Goal: Information Seeking & Learning: Check status

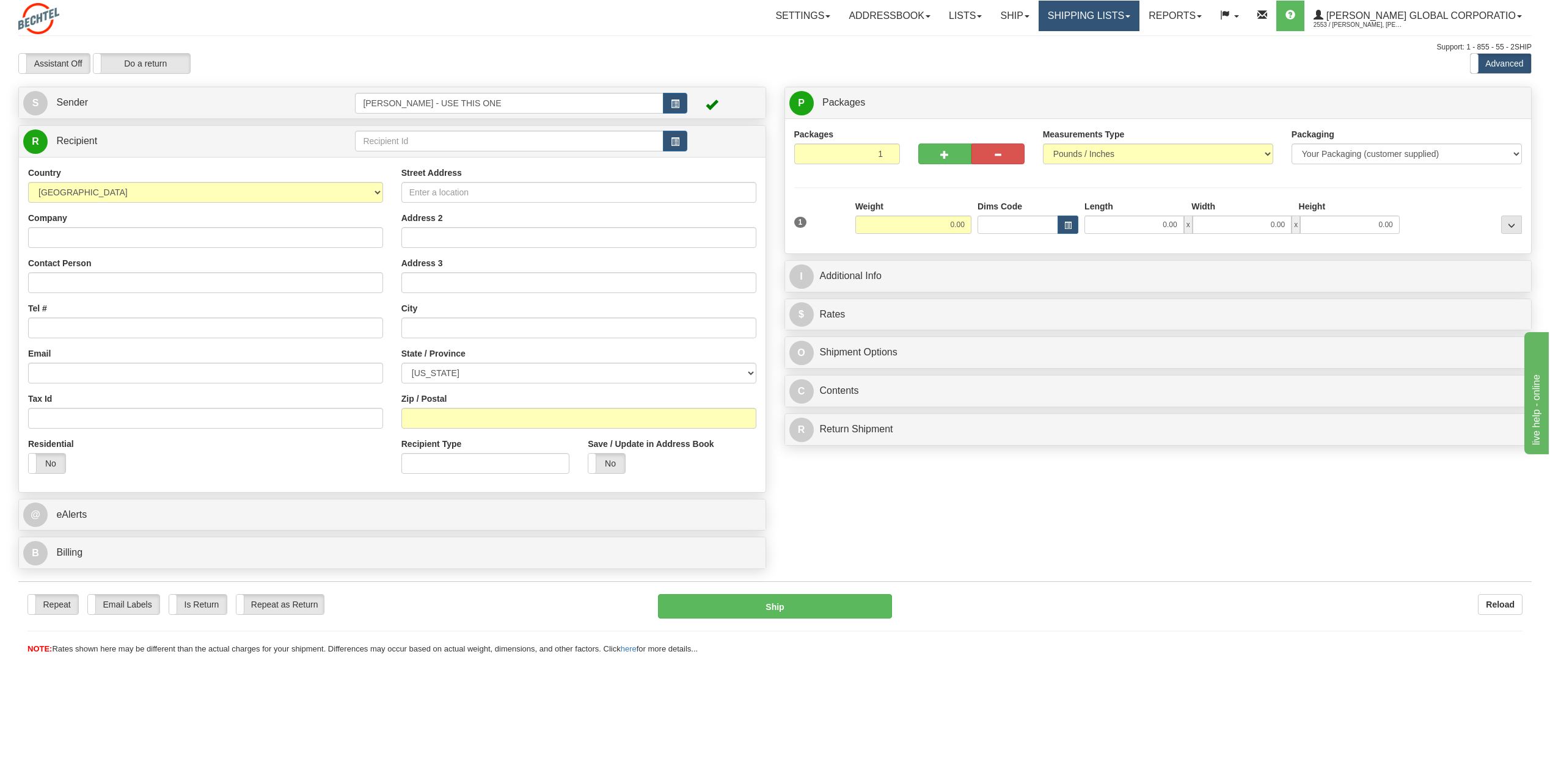
click at [1123, 20] on link "Shipping lists" at bounding box center [1088, 16] width 100 height 31
click at [1107, 59] on span "Search Shipment History" at bounding box center [1079, 59] width 95 height 10
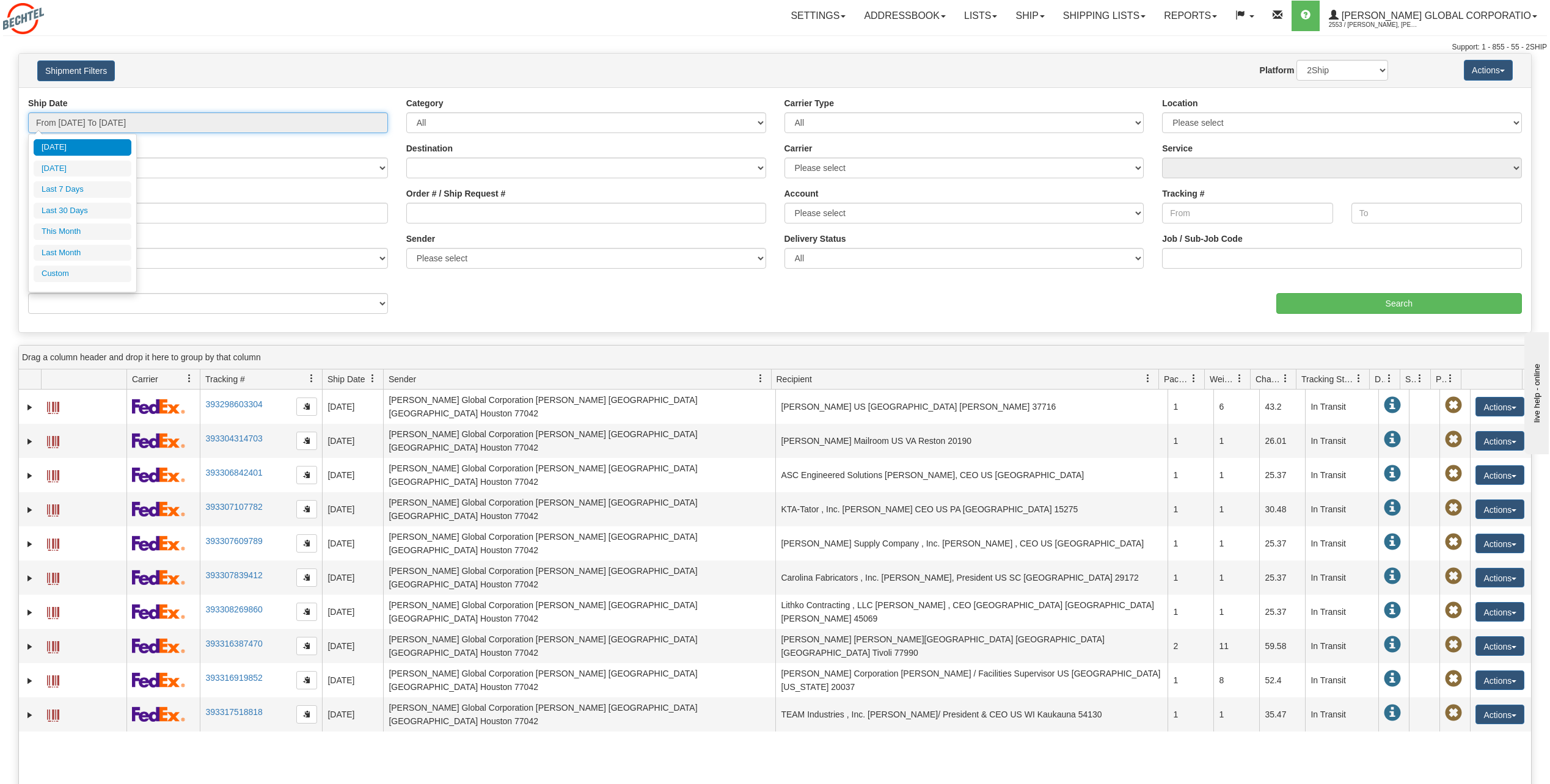
click at [348, 122] on input "From 09/17/2025 To 09/18/2025" at bounding box center [207, 123] width 360 height 20
click at [67, 186] on li "Last 7 Days" at bounding box center [82, 189] width 98 height 17
type input "From 09/12/2025 To 09/18/2025"
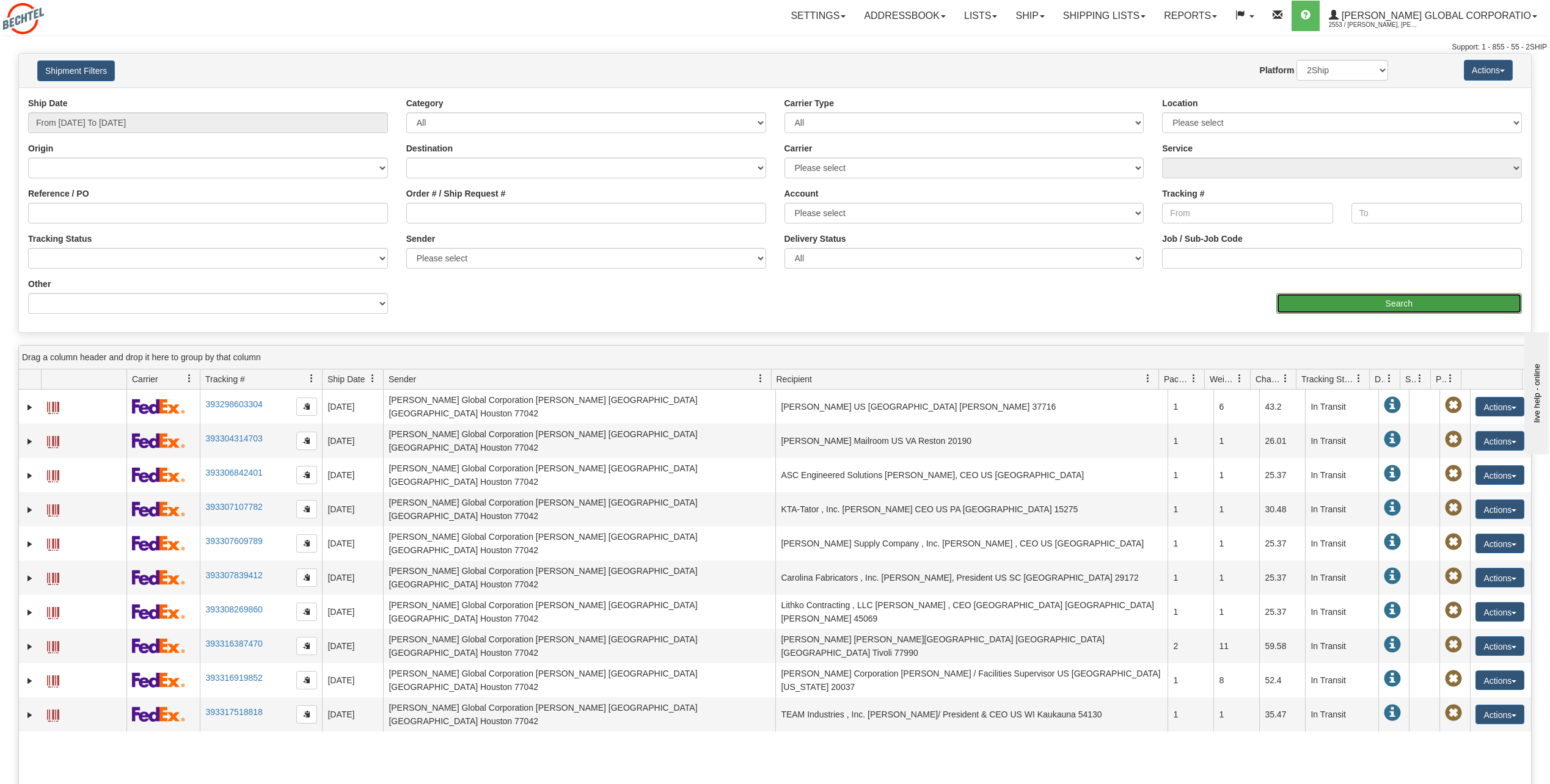
click at [1409, 297] on input "Search" at bounding box center [1399, 304] width 246 height 20
